Goal: Information Seeking & Learning: Stay updated

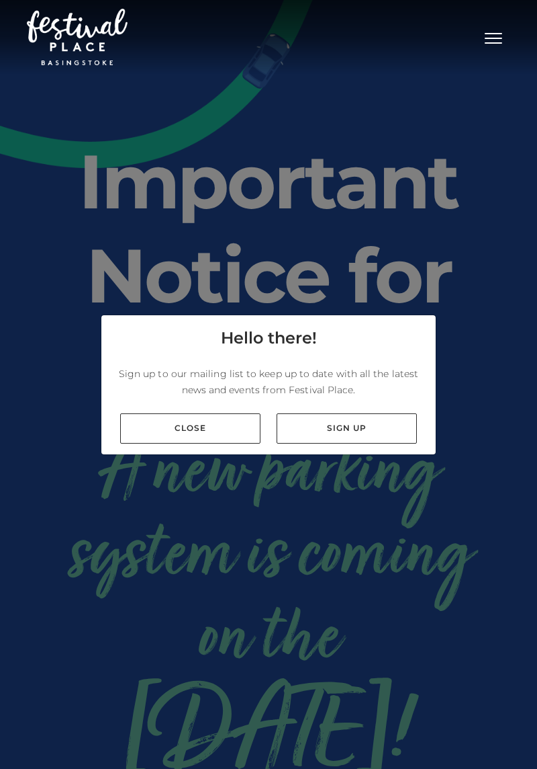
click at [163, 443] on link "Close" at bounding box center [190, 428] width 140 height 30
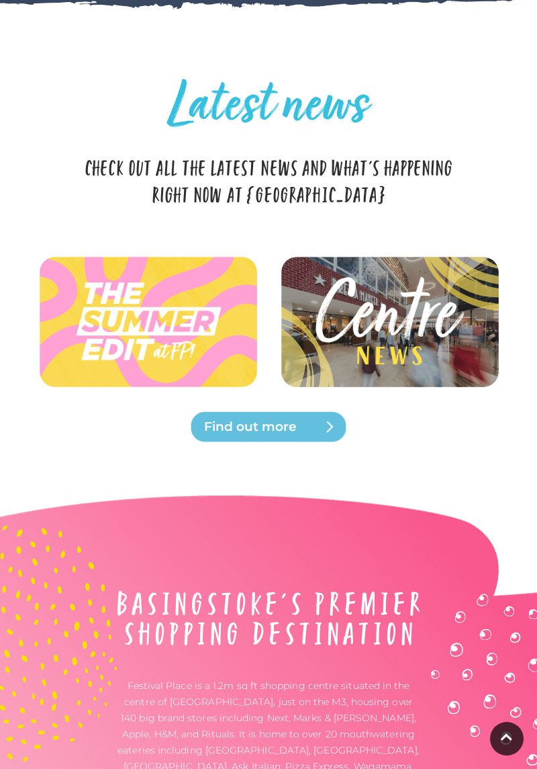
scroll to position [3299, 0]
click at [332, 371] on img at bounding box center [390, 320] width 222 height 99
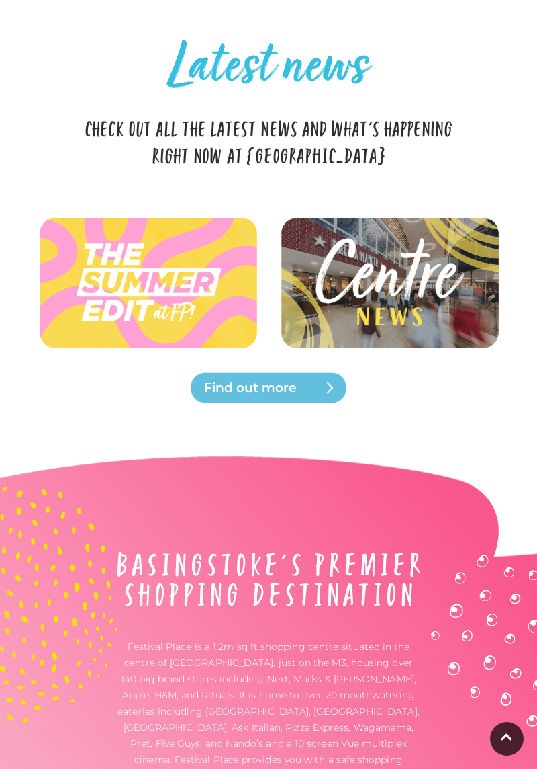
scroll to position [3342, 0]
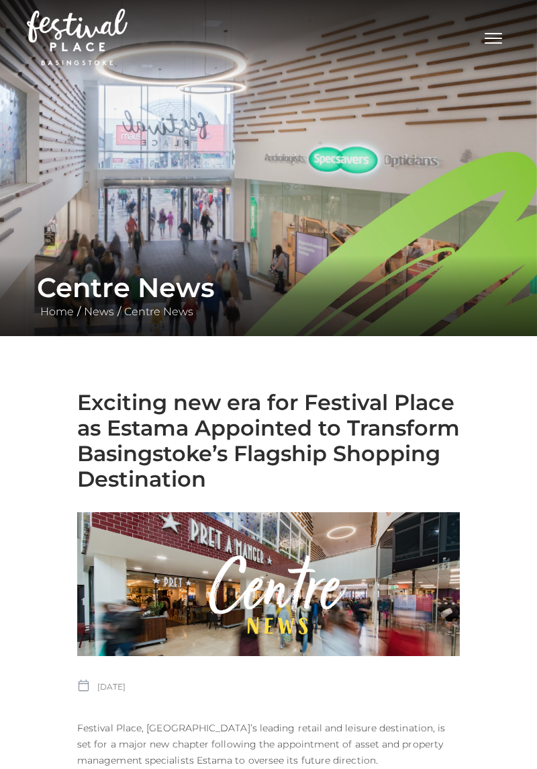
click at [100, 314] on link "News" at bounding box center [99, 311] width 37 height 13
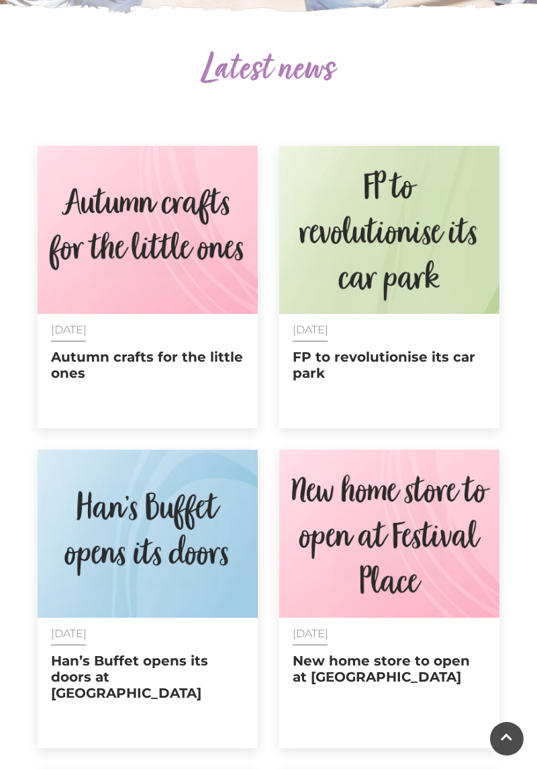
scroll to position [463, 0]
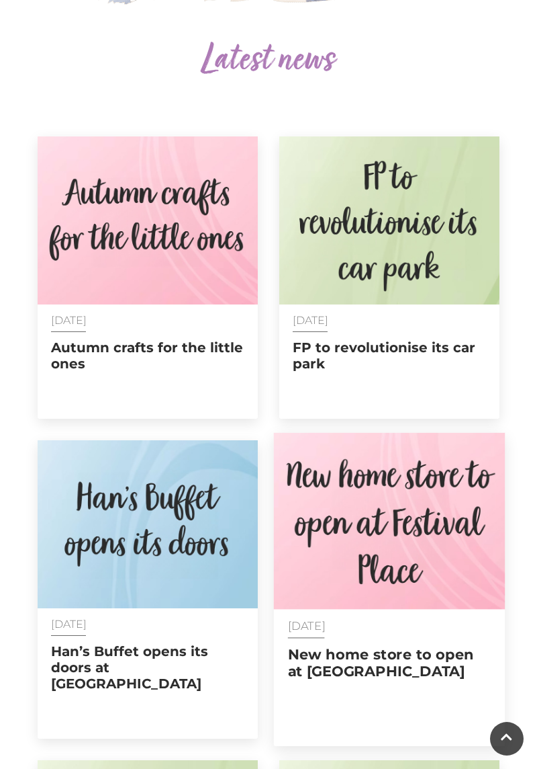
click at [295, 661] on h2 "New home store to open at Festival Place" at bounding box center [389, 663] width 203 height 34
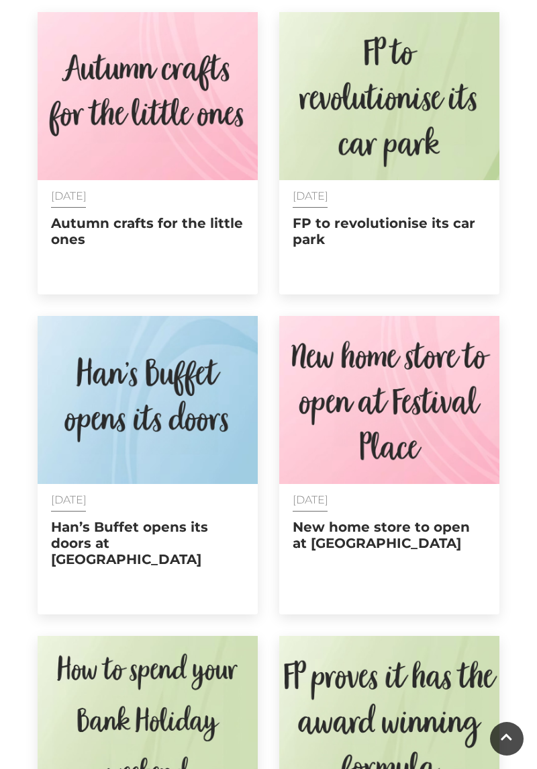
scroll to position [0, 0]
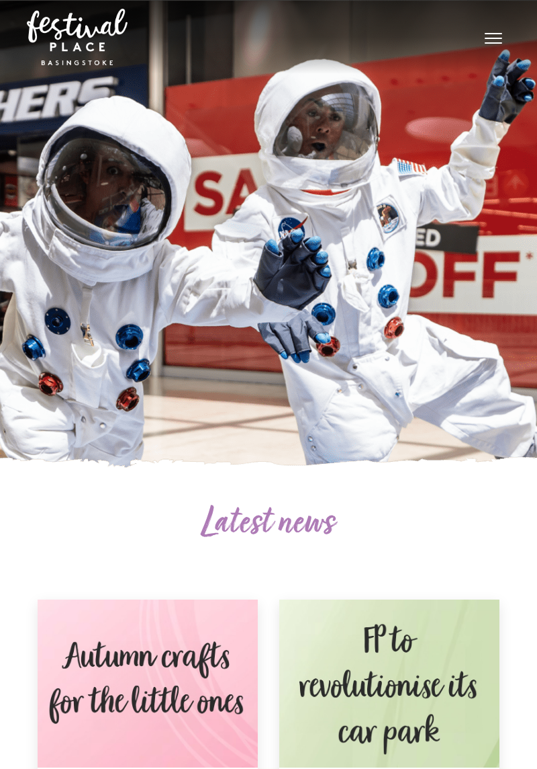
click at [11, 1] on nav "Toggle navigation .st5{fill:none;stroke:#FFFFFF;stroke-width:2.29;stroke-miterl…" at bounding box center [268, 37] width 537 height 74
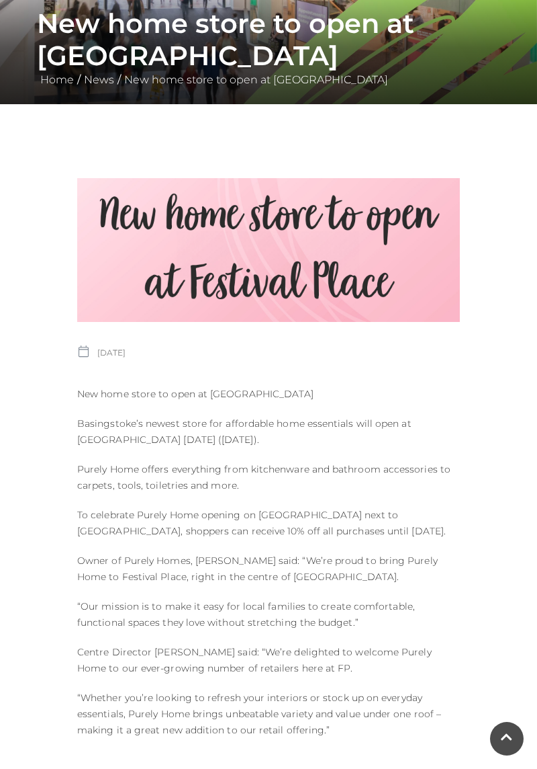
scroll to position [233, 0]
